Goal: Transaction & Acquisition: Purchase product/service

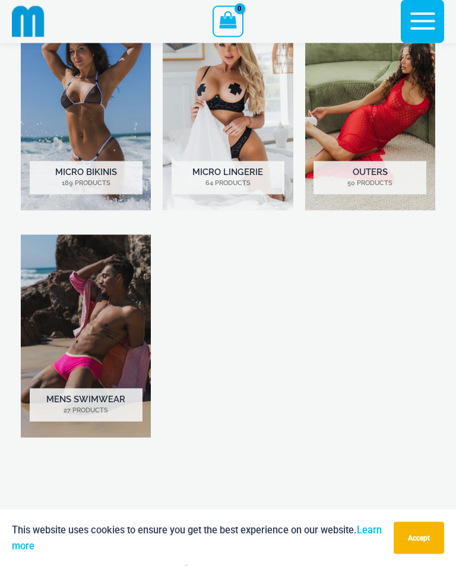
scroll to position [687, 0]
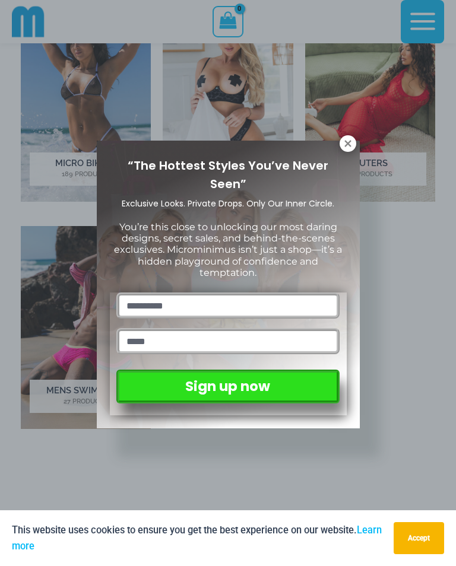
click at [346, 144] on icon at bounding box center [347, 143] width 7 height 7
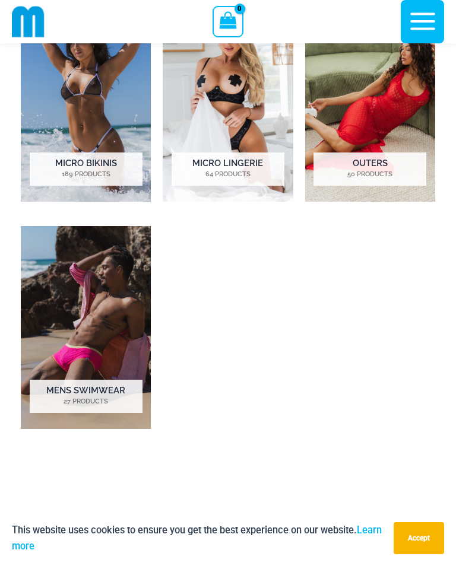
click at [224, 113] on img "Visit product category Micro Lingerie" at bounding box center [228, 100] width 130 height 203
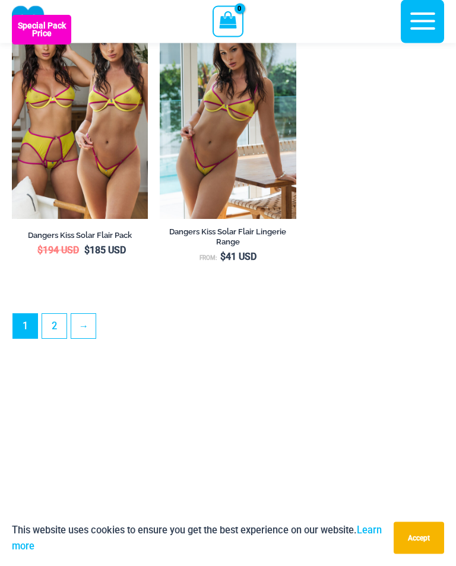
scroll to position [3254, 0]
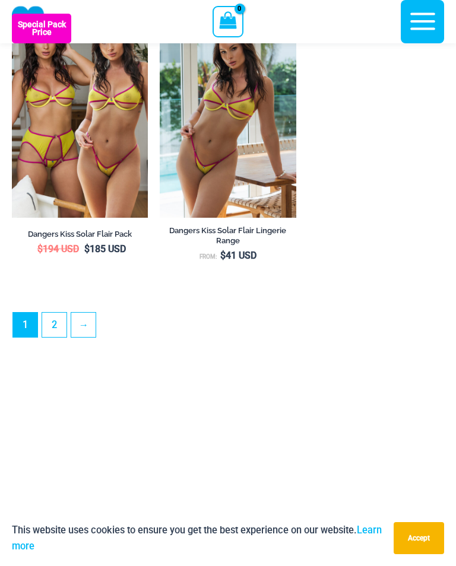
click at [160, 14] on img at bounding box center [160, 14] width 0 height 0
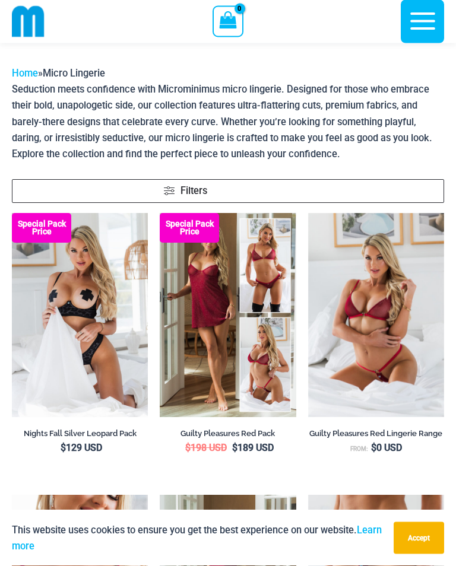
scroll to position [24, 0]
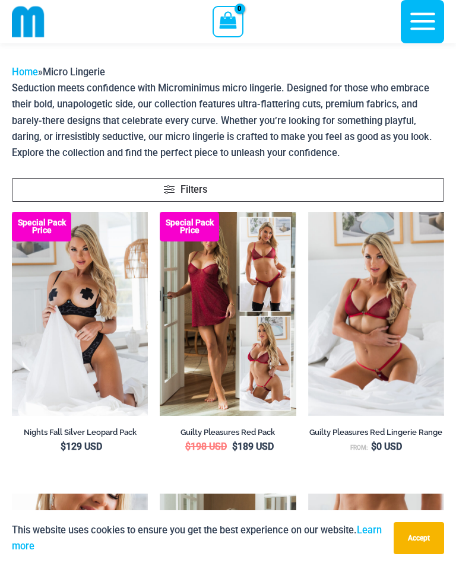
click at [308, 212] on img at bounding box center [308, 212] width 0 height 0
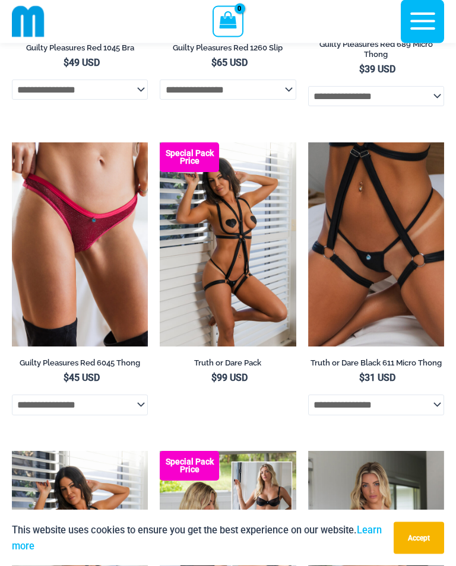
scroll to position [701, 0]
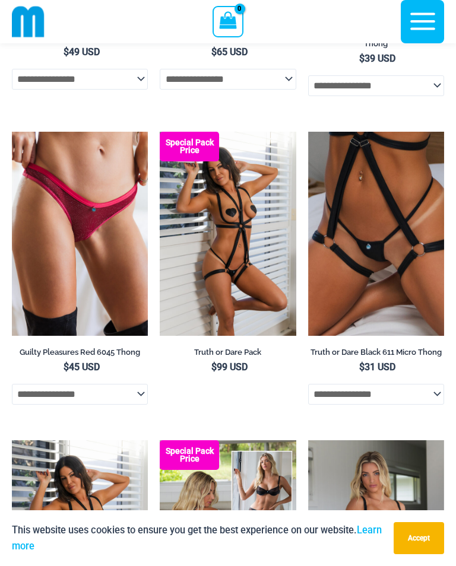
click at [160, 132] on img at bounding box center [160, 132] width 0 height 0
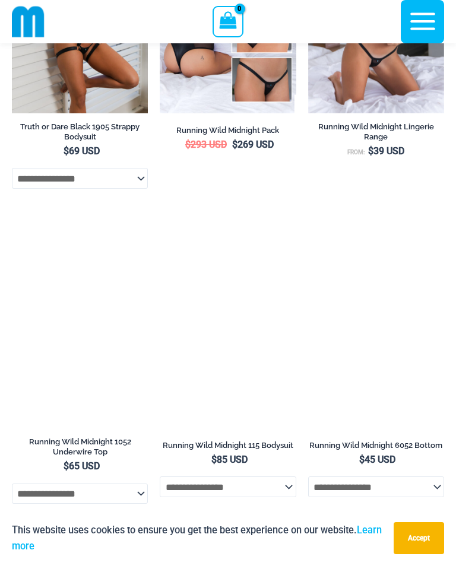
scroll to position [1235, 0]
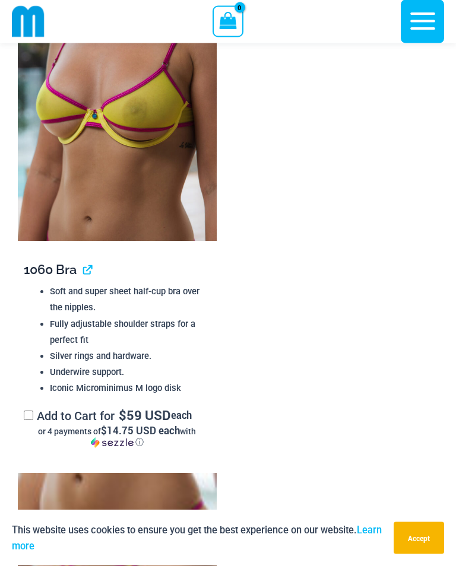
scroll to position [1932, 0]
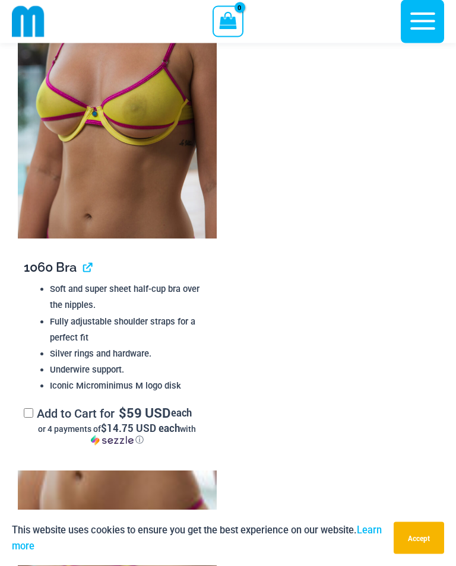
click at [142, 286] on li "Soft and super sheet half-cup bra over the nipples." at bounding box center [130, 298] width 160 height 32
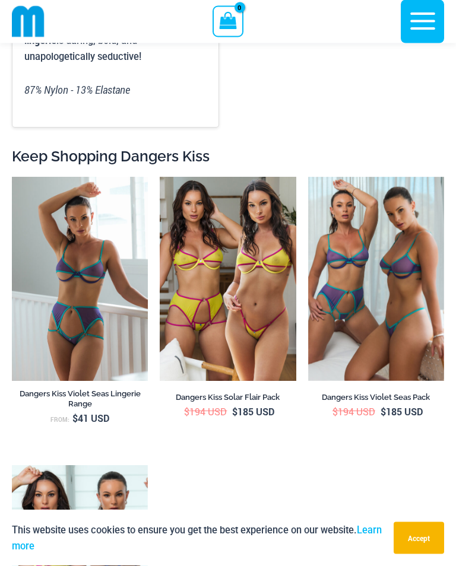
scroll to position [4384, 0]
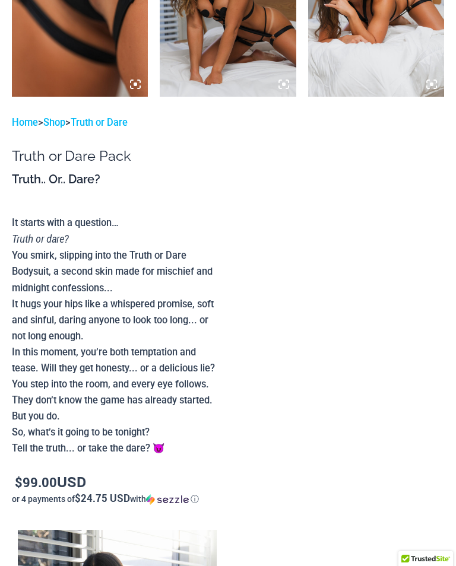
scroll to position [-9, 0]
